Goal: Task Accomplishment & Management: Complete application form

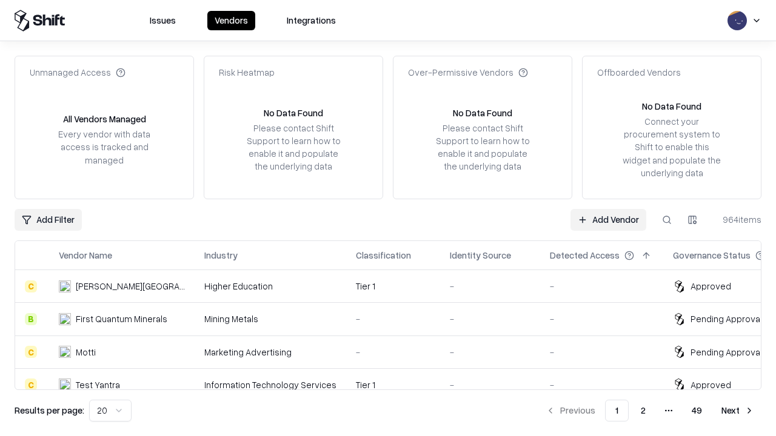
click at [608, 219] on link "Add Vendor" at bounding box center [608, 220] width 76 height 22
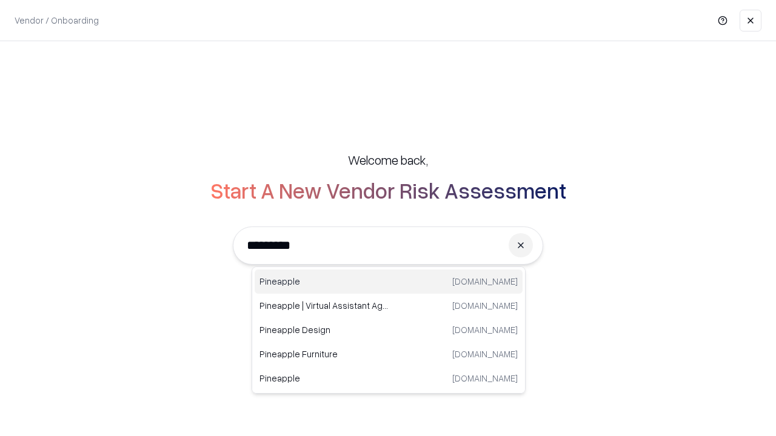
click at [388, 282] on div "Pineapple [DOMAIN_NAME]" at bounding box center [389, 282] width 268 height 24
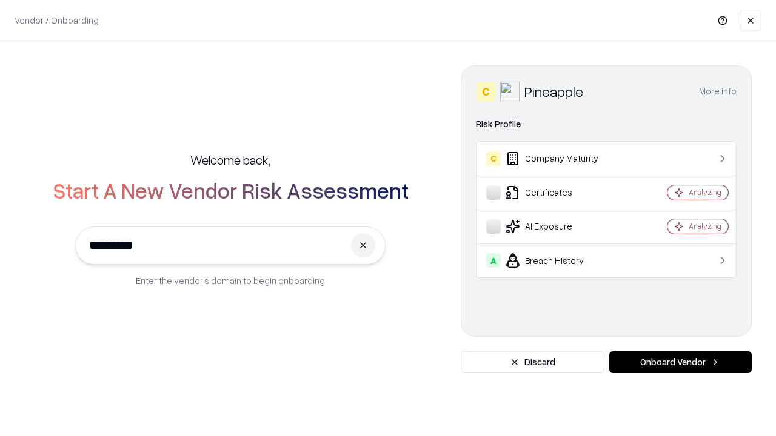
type input "*********"
click at [680, 362] on button "Onboard Vendor" at bounding box center [680, 363] width 142 height 22
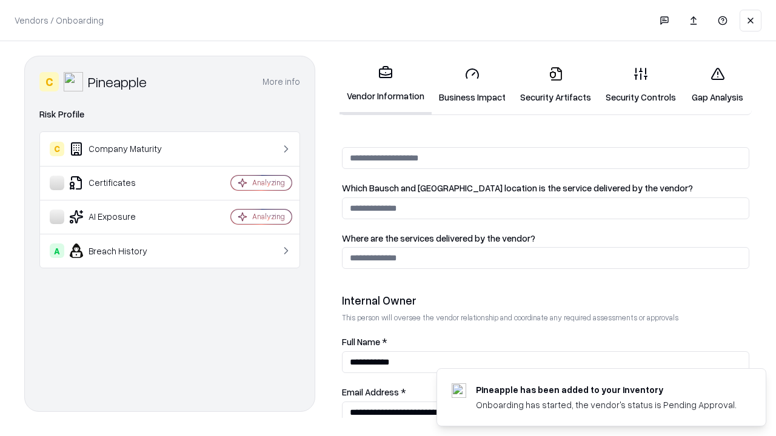
scroll to position [628, 0]
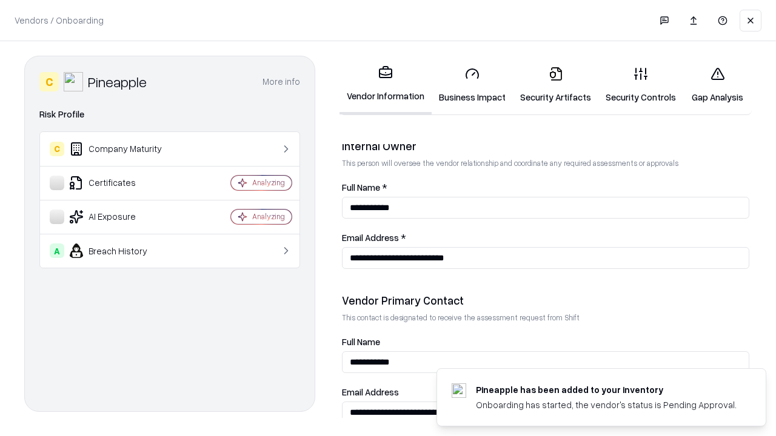
click at [472, 85] on link "Business Impact" at bounding box center [472, 85] width 81 height 56
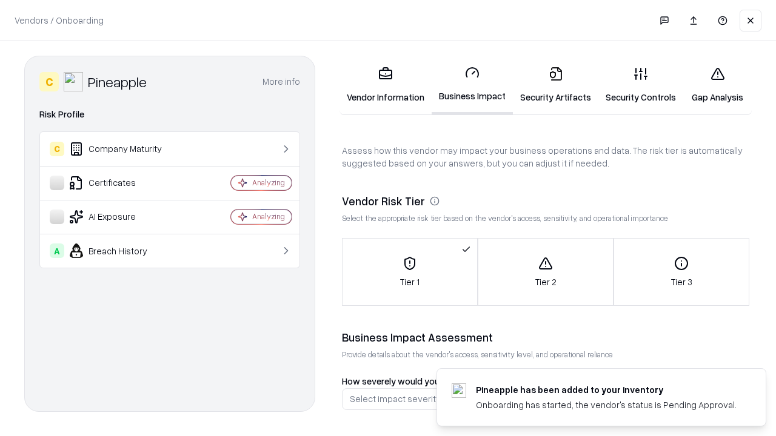
click at [555, 85] on link "Security Artifacts" at bounding box center [555, 85] width 85 height 56
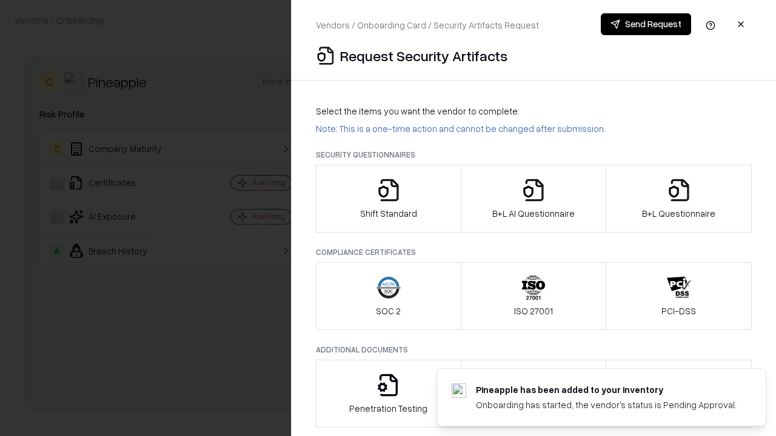
click at [388, 199] on icon "button" at bounding box center [388, 190] width 24 height 24
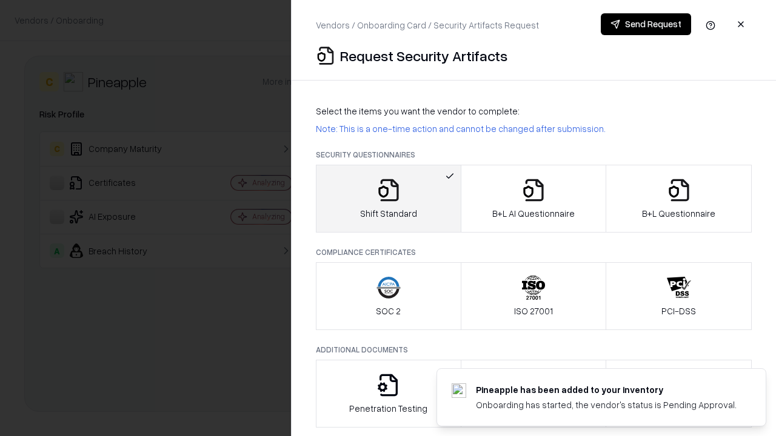
click at [645, 24] on button "Send Request" at bounding box center [646, 24] width 90 height 22
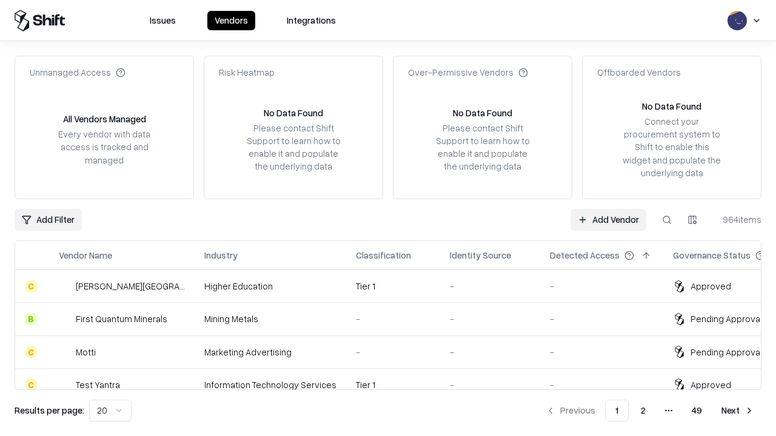
click at [667, 219] on button at bounding box center [667, 220] width 22 height 22
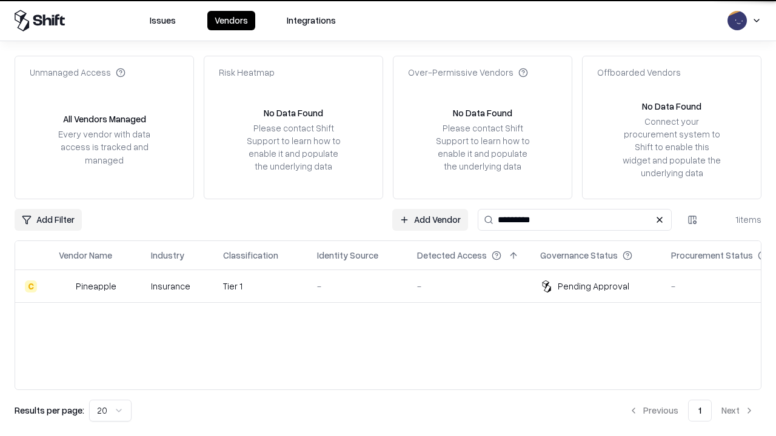
type input "*********"
click at [395, 286] on div "-" at bounding box center [357, 286] width 81 height 13
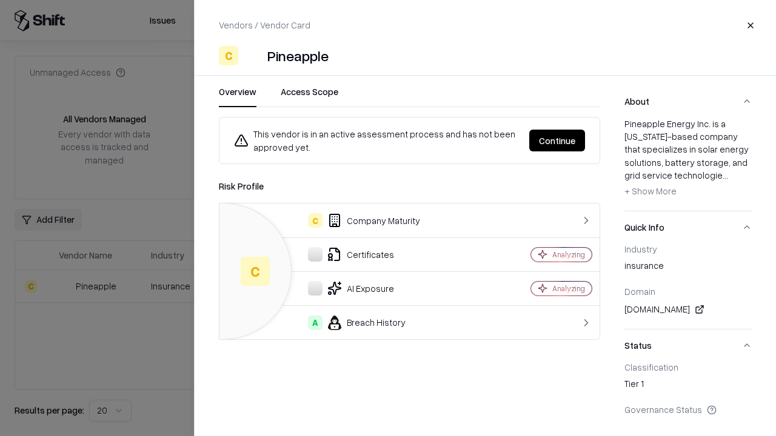
click at [557, 141] on button "Continue" at bounding box center [557, 141] width 56 height 22
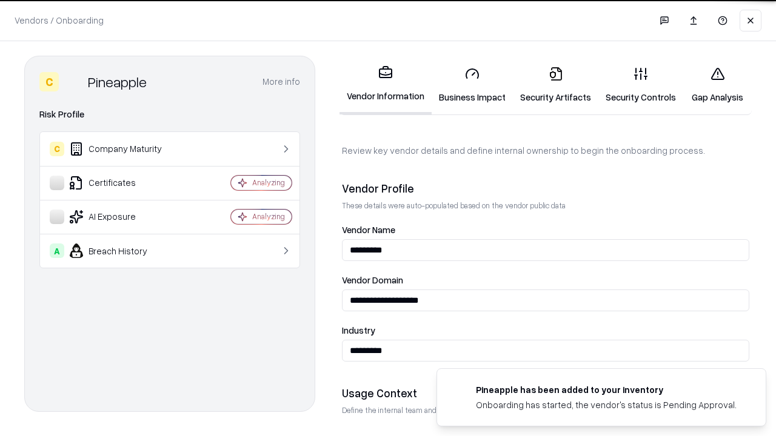
click at [555, 85] on link "Security Artifacts" at bounding box center [555, 85] width 85 height 56
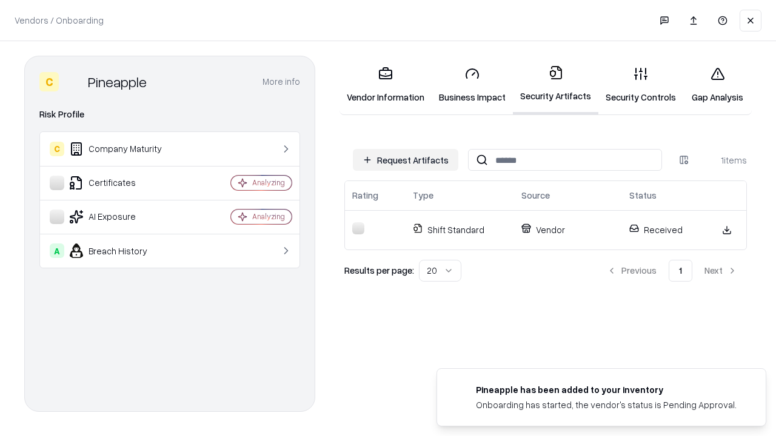
click at [641, 85] on link "Security Controls" at bounding box center [640, 85] width 85 height 56
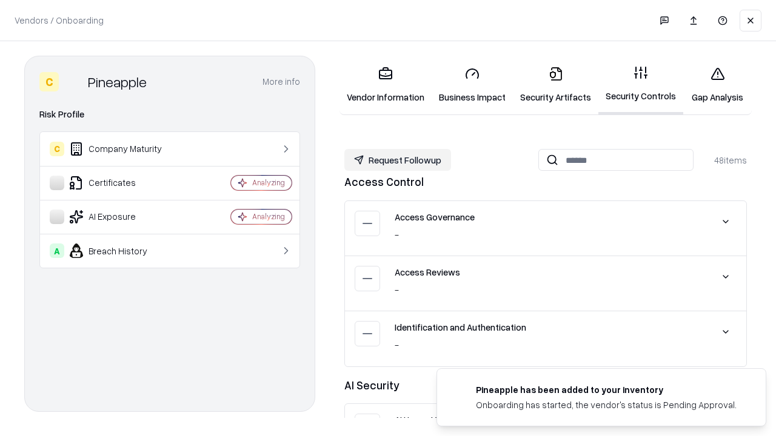
click at [398, 160] on button "Request Followup" at bounding box center [397, 160] width 107 height 22
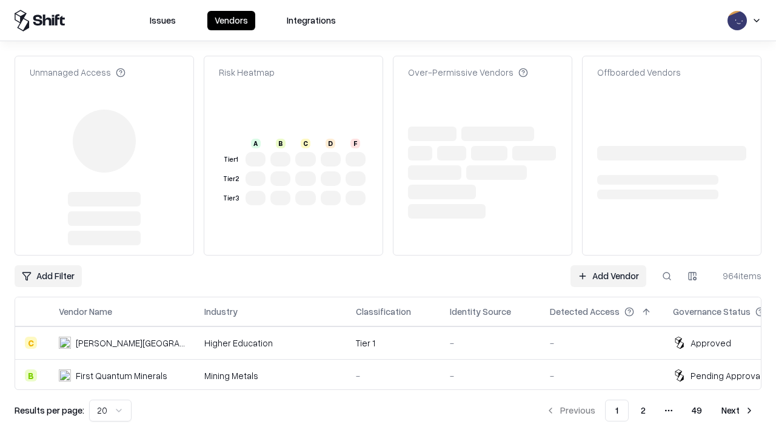
click at [608, 265] on link "Add Vendor" at bounding box center [608, 276] width 76 height 22
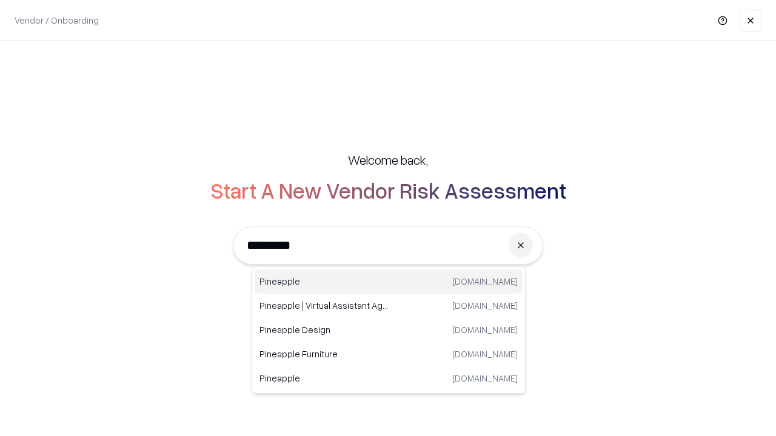
click at [388, 282] on div "Pineapple [DOMAIN_NAME]" at bounding box center [389, 282] width 268 height 24
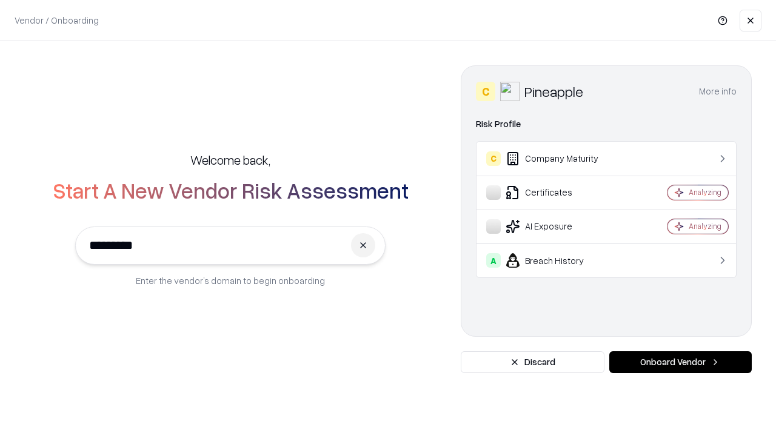
type input "*********"
click at [680, 362] on button "Onboard Vendor" at bounding box center [680, 363] width 142 height 22
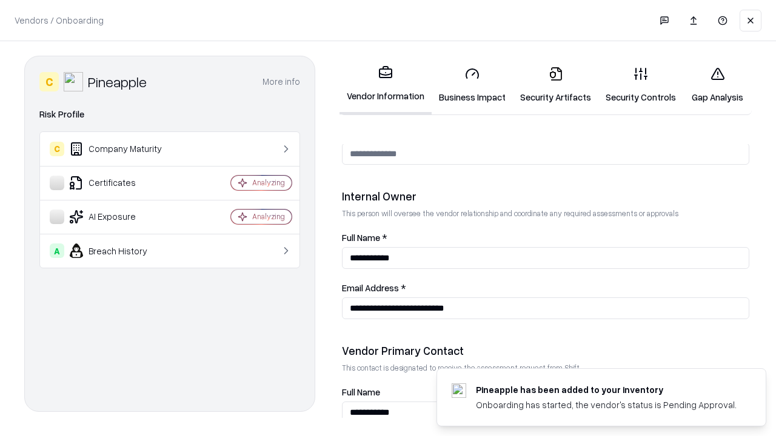
scroll to position [628, 0]
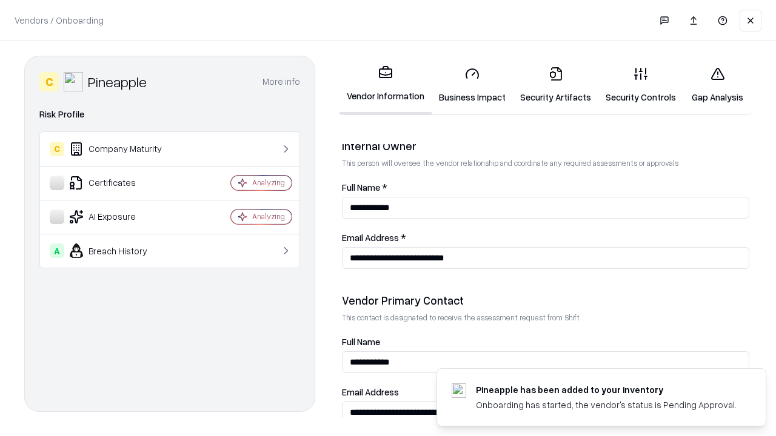
click at [717, 85] on link "Gap Analysis" at bounding box center [717, 85] width 68 height 56
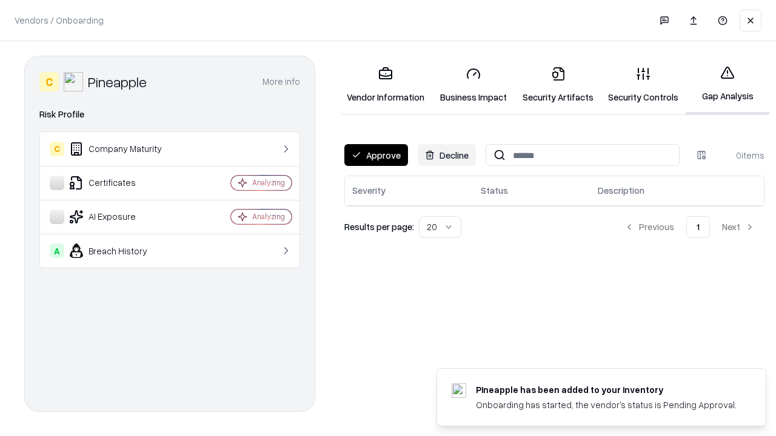
click at [376, 155] on button "Approve" at bounding box center [376, 155] width 64 height 22
